Goal: Task Accomplishment & Management: Manage account settings

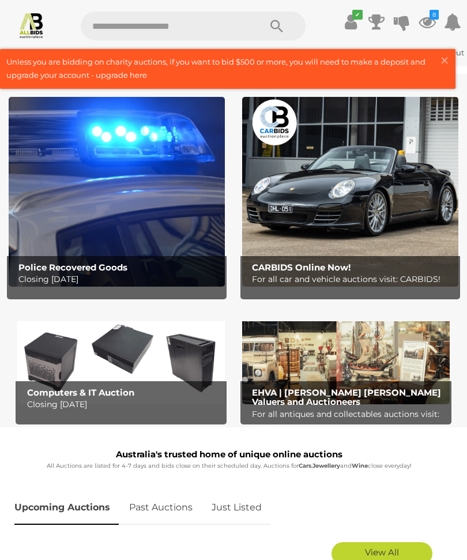
click at [451, 50] on link at bounding box center [228, 69] width 455 height 39
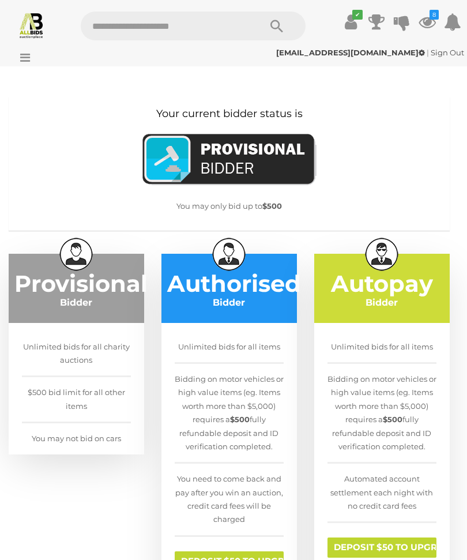
click at [426, 18] on icon at bounding box center [427, 22] width 17 height 21
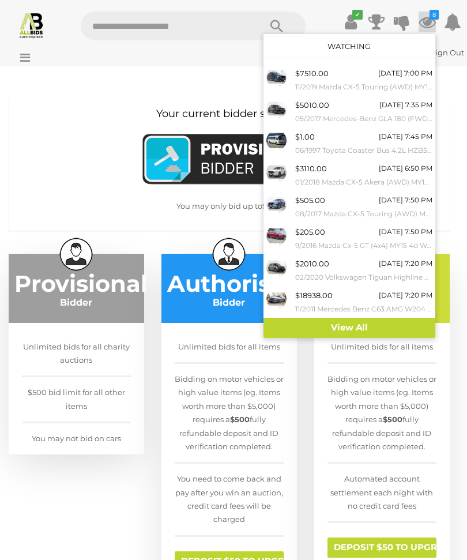
click at [351, 320] on link "View All" at bounding box center [350, 328] width 172 height 20
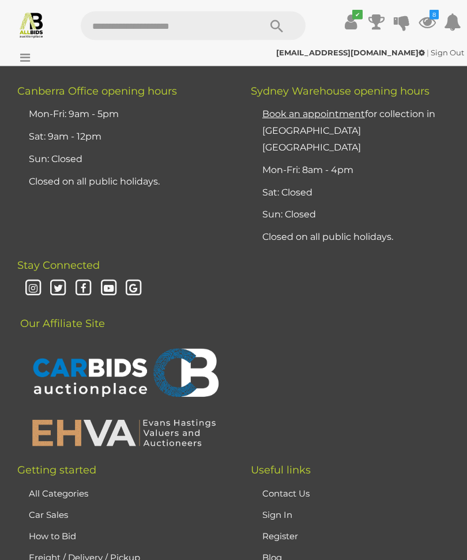
scroll to position [3556, 0]
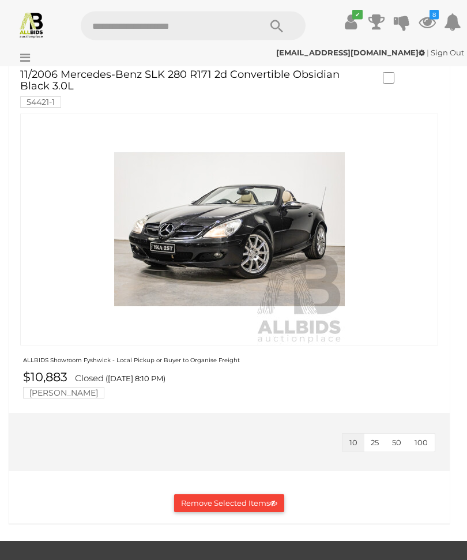
scroll to position [3141, 0]
click at [243, 495] on button "Remove Selected Items" at bounding box center [229, 504] width 110 height 18
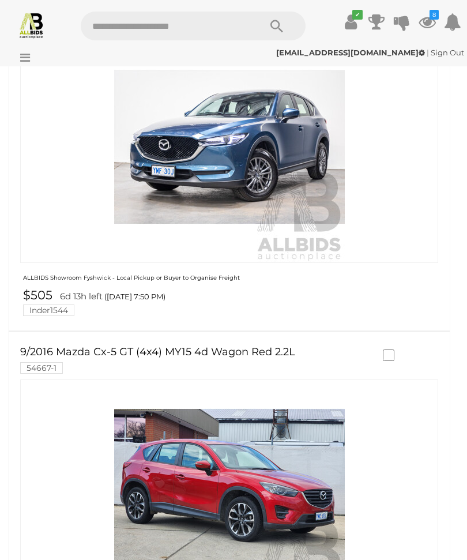
scroll to position [1601, 0]
